Goal: Task Accomplishment & Management: Use online tool/utility

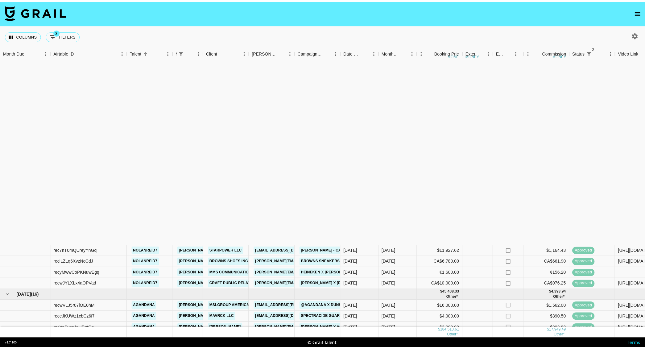
scroll to position [209, 0]
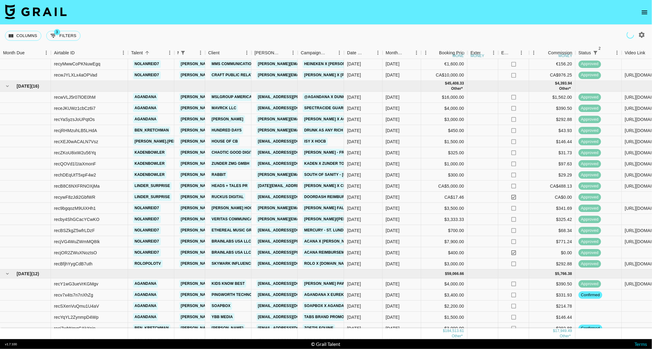
click at [642, 11] on icon "open drawer" at bounding box center [644, 12] width 7 height 7
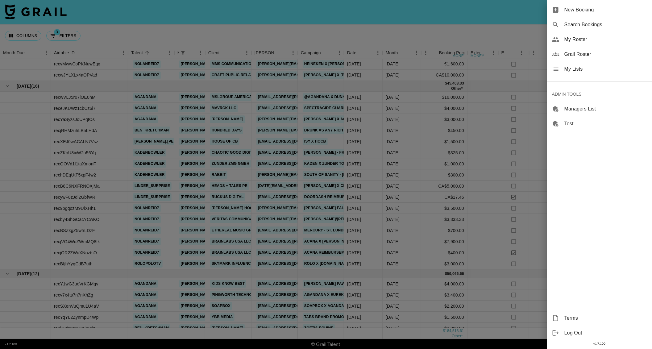
click at [572, 37] on span "My Roster" at bounding box center [605, 39] width 83 height 7
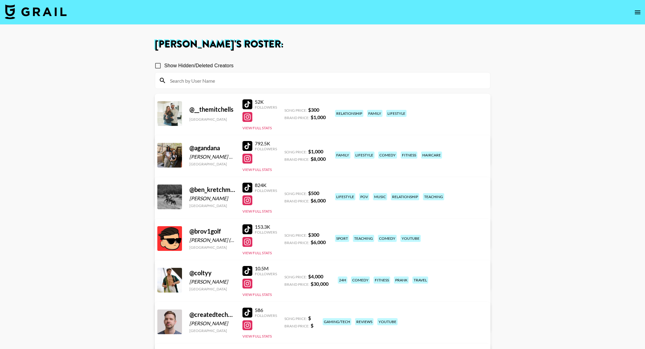
click at [313, 15] on nav at bounding box center [322, 12] width 645 height 25
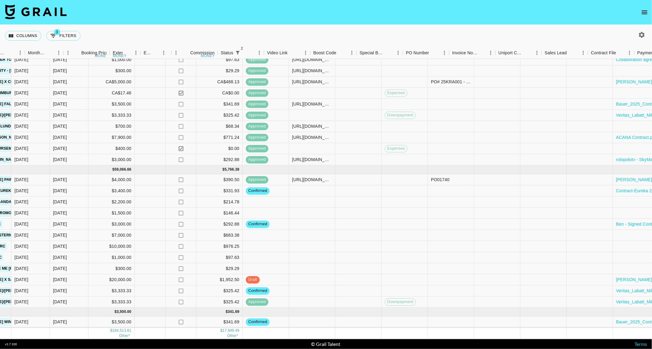
scroll to position [320, 388]
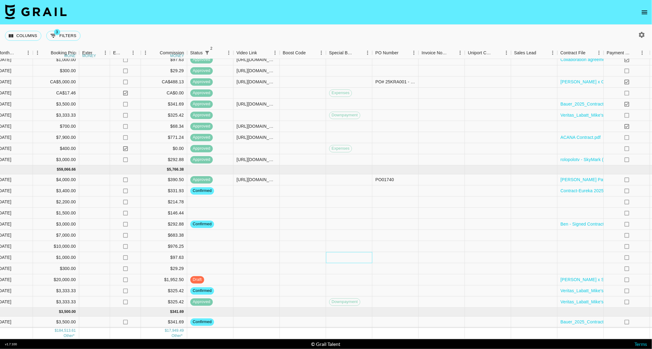
click at [340, 252] on div at bounding box center [349, 257] width 46 height 11
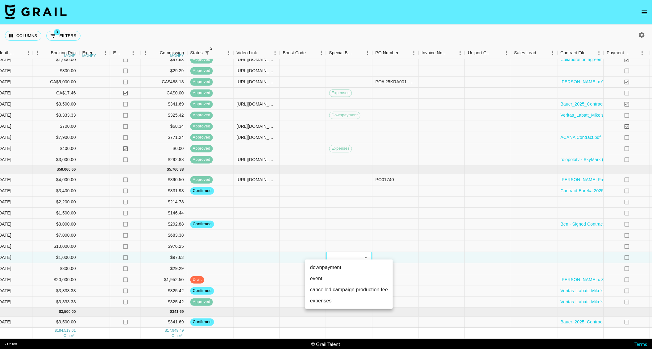
click at [336, 268] on li "downpayment" at bounding box center [349, 267] width 88 height 11
type input "downpayment"
click at [387, 253] on div at bounding box center [395, 257] width 46 height 11
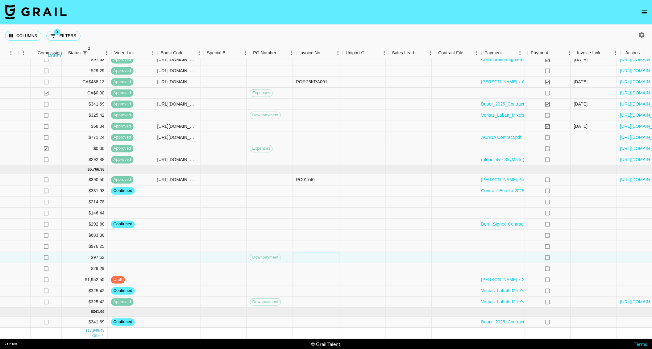
scroll to position [320, 510]
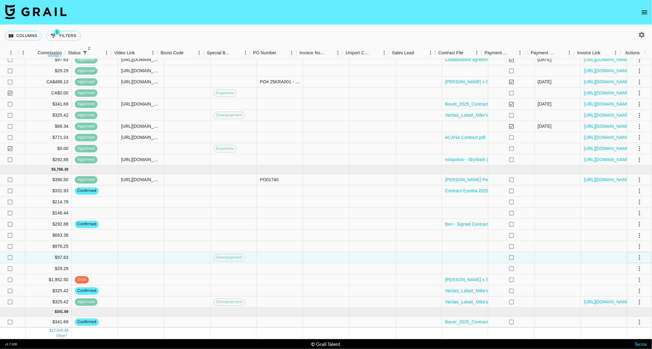
click at [636, 254] on icon "select merge strategy" at bounding box center [639, 257] width 7 height 7
click at [626, 308] on div "Approve" at bounding box center [626, 308] width 19 height 7
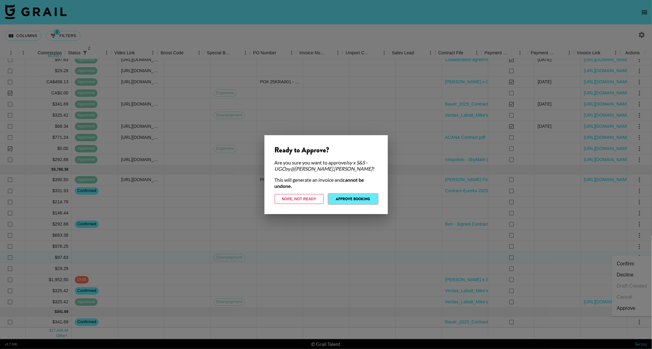
click at [352, 197] on button "Approve Booking" at bounding box center [352, 199] width 49 height 10
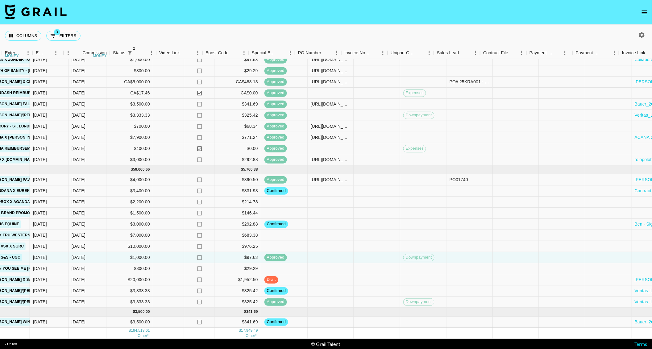
scroll to position [320, 174]
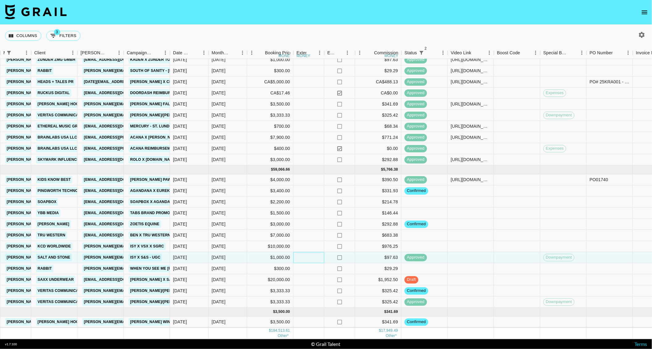
click at [320, 252] on div at bounding box center [308, 257] width 31 height 11
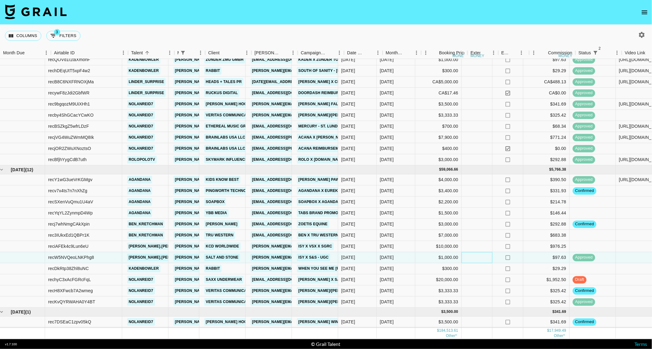
scroll to position [320, 0]
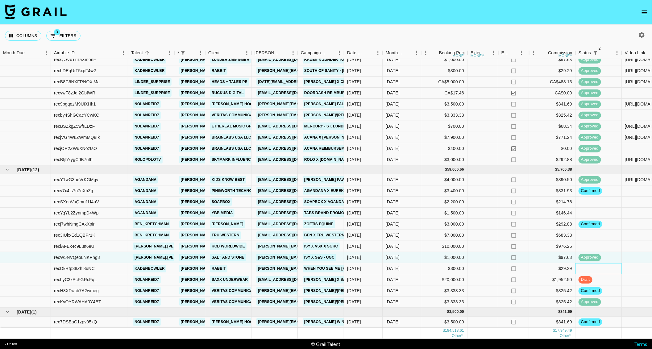
click at [616, 263] on div at bounding box center [598, 268] width 46 height 11
